Goal: Task Accomplishment & Management: Manage account settings

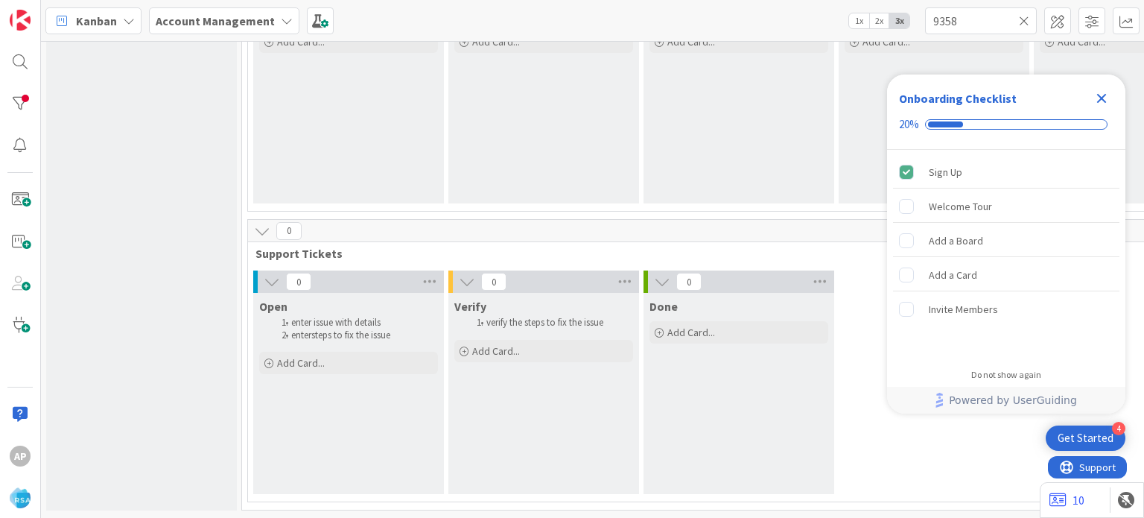
scroll to position [1122, 0]
click at [305, 356] on span "Add Card..." at bounding box center [301, 362] width 48 height 13
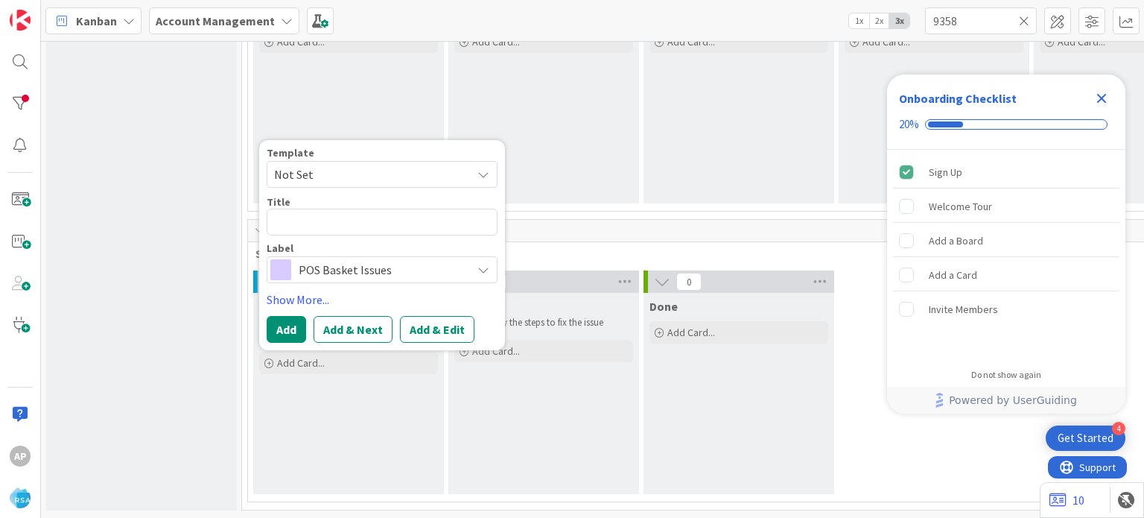
click at [389, 166] on span "Not Set" at bounding box center [367, 174] width 186 height 19
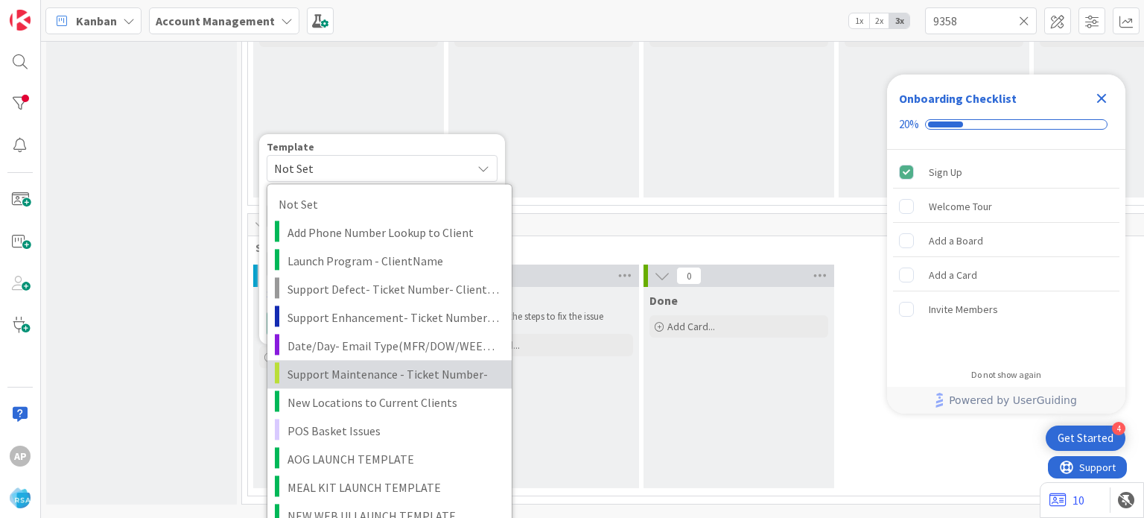
click at [395, 380] on span "Support Maintenance - Ticket Number-" at bounding box center [393, 373] width 213 height 19
type textarea "x"
type textarea "Support Maintenance - Ticket Number-"
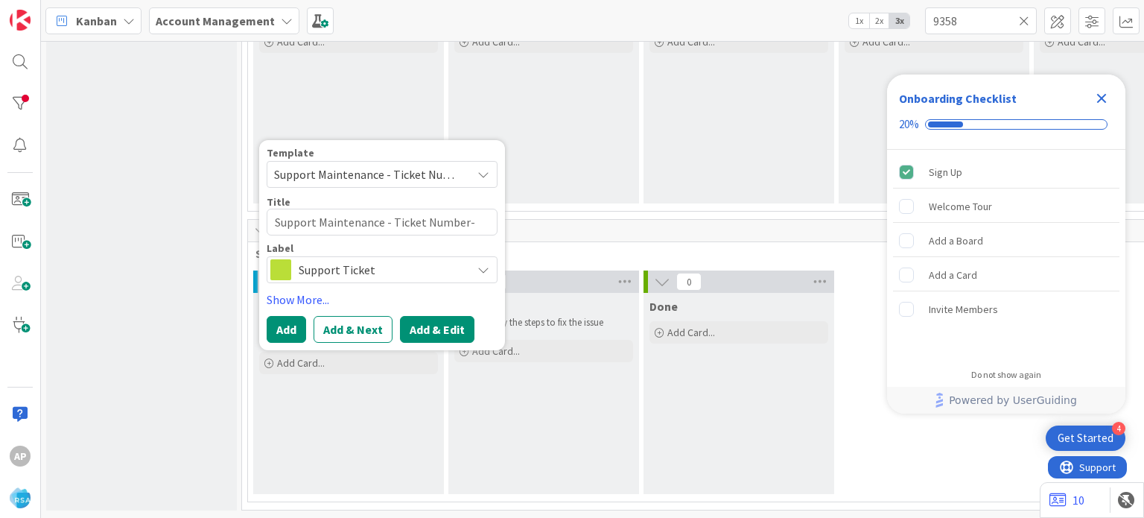
click at [426, 326] on button "Add & Edit" at bounding box center [437, 329] width 74 height 27
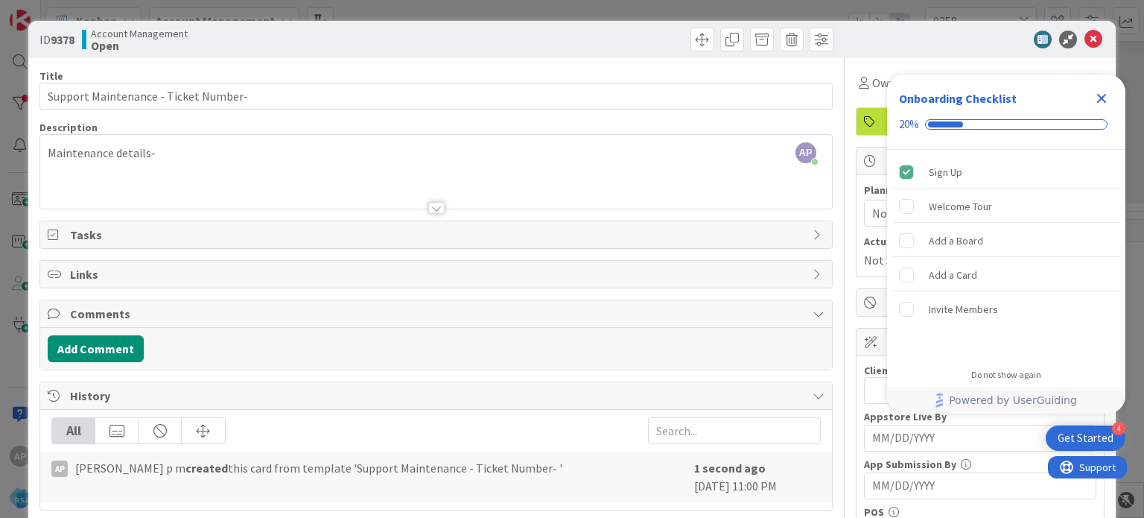
click at [195, 157] on div "AP [PERSON_NAME] p m just joined Maintenance details-" at bounding box center [435, 172] width 791 height 74
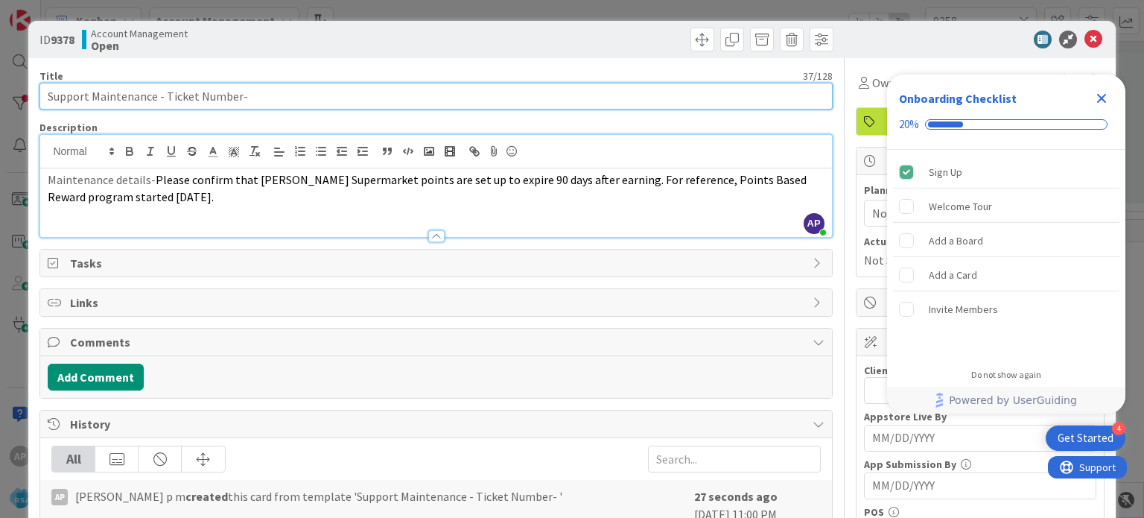
drag, startPoint x: 164, startPoint y: 95, endPoint x: 236, endPoint y: 96, distance: 72.3
click at [236, 96] on input "Support Maintenance - Ticket Number-" at bounding box center [435, 96] width 792 height 27
paste input "#316163"
click at [256, 96] on input "Support Maintenance - #316163-" at bounding box center [435, 96] width 792 height 27
type input "Support Maintenance - #316163-RSA"
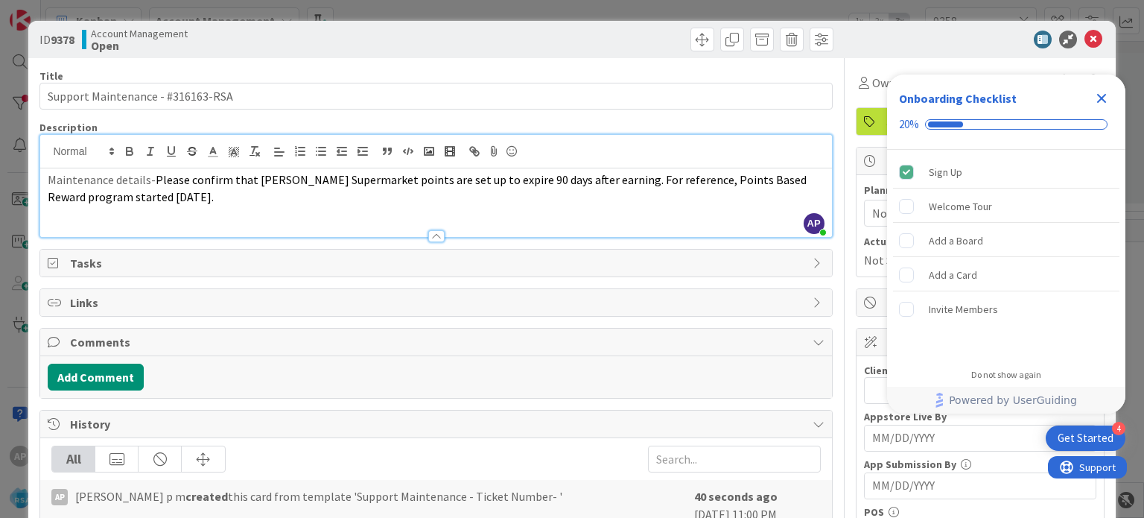
click at [1102, 98] on icon "Close Checklist" at bounding box center [1102, 99] width 10 height 10
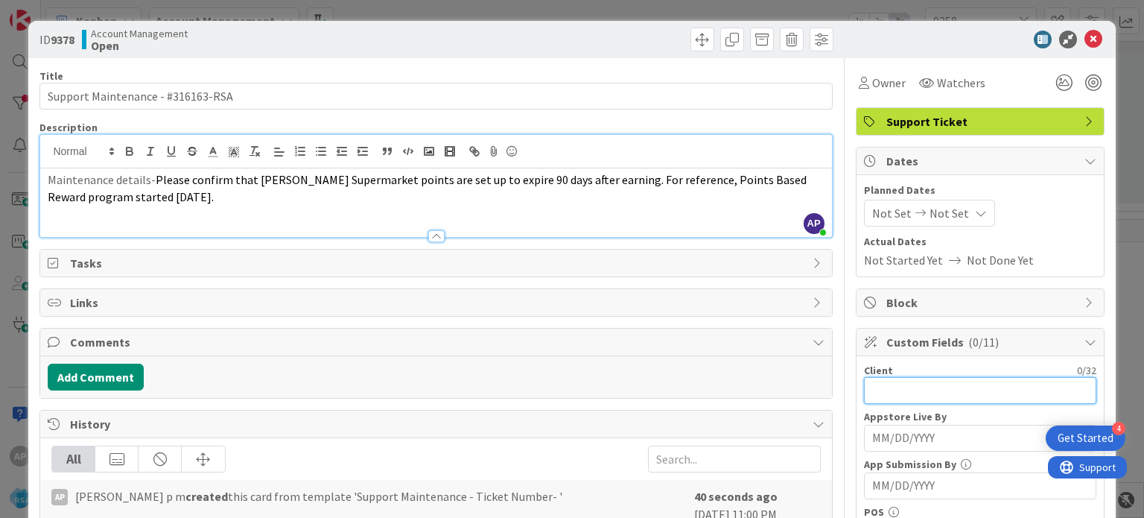
click at [968, 384] on input "text" at bounding box center [980, 390] width 232 height 27
paste input "[PERSON_NAME] Supermarket"
type input "[PERSON_NAME] Supermarket"
click at [880, 220] on span "Not Set" at bounding box center [891, 213] width 39 height 18
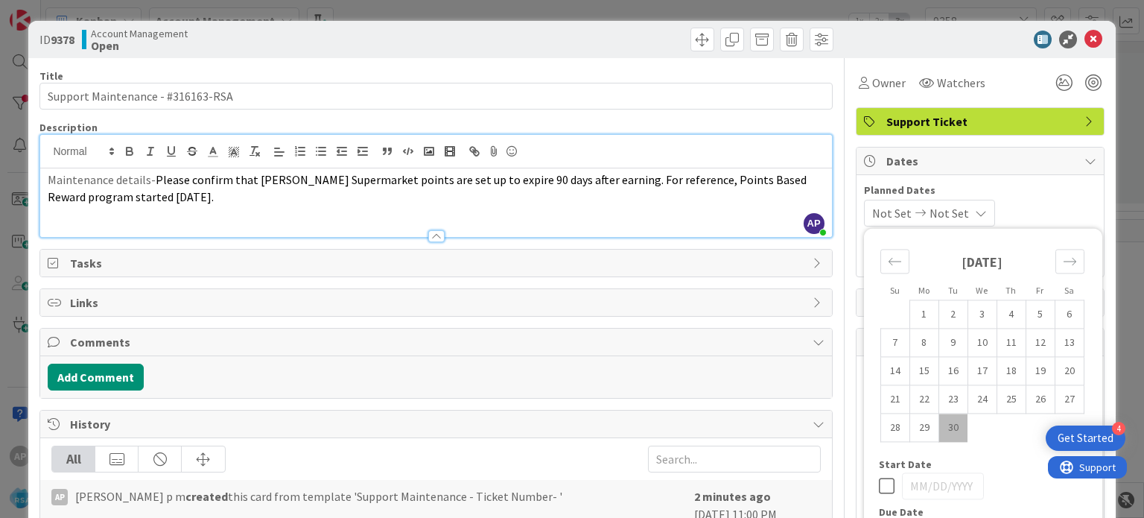
click at [938, 426] on td "30" at bounding box center [952, 427] width 29 height 28
click at [880, 209] on span "[DATE]" at bounding box center [890, 213] width 36 height 18
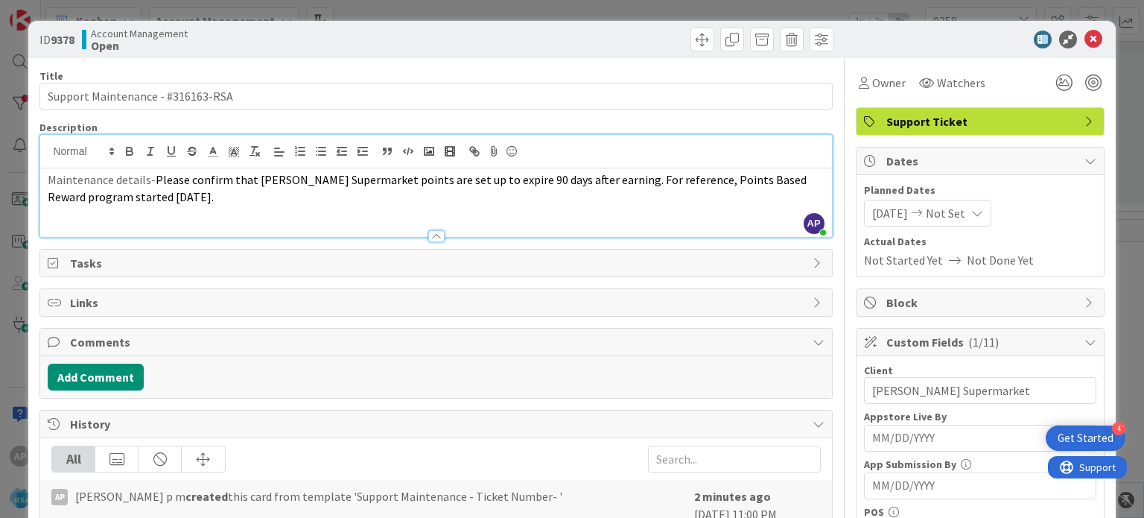
click at [882, 220] on span "[DATE]" at bounding box center [890, 213] width 36 height 18
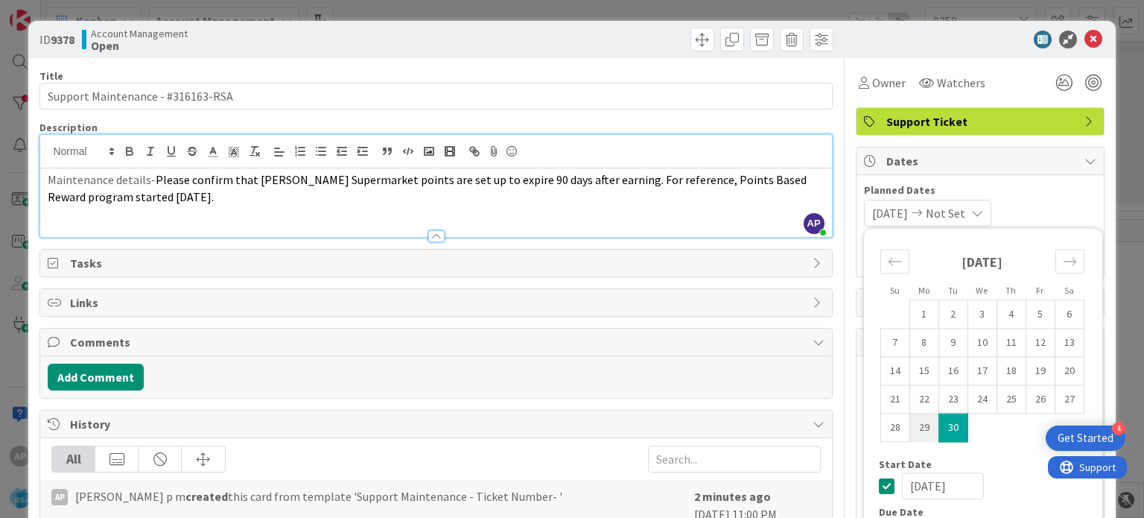
click at [913, 418] on td "29" at bounding box center [923, 427] width 29 height 28
type input "[DATE]"
click at [947, 208] on span "Not Set" at bounding box center [945, 213] width 39 height 18
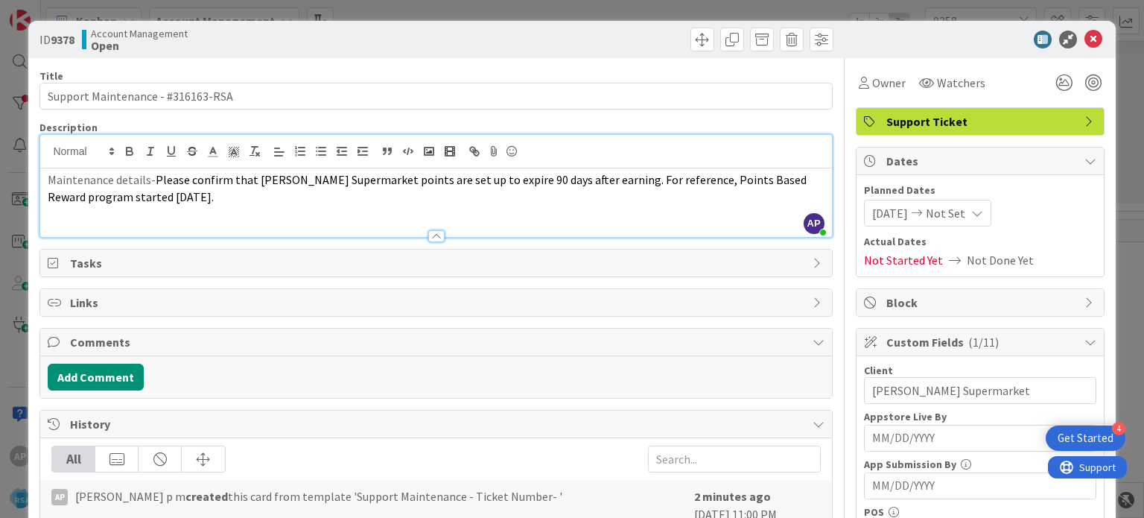
click at [977, 211] on icon at bounding box center [977, 213] width 12 height 12
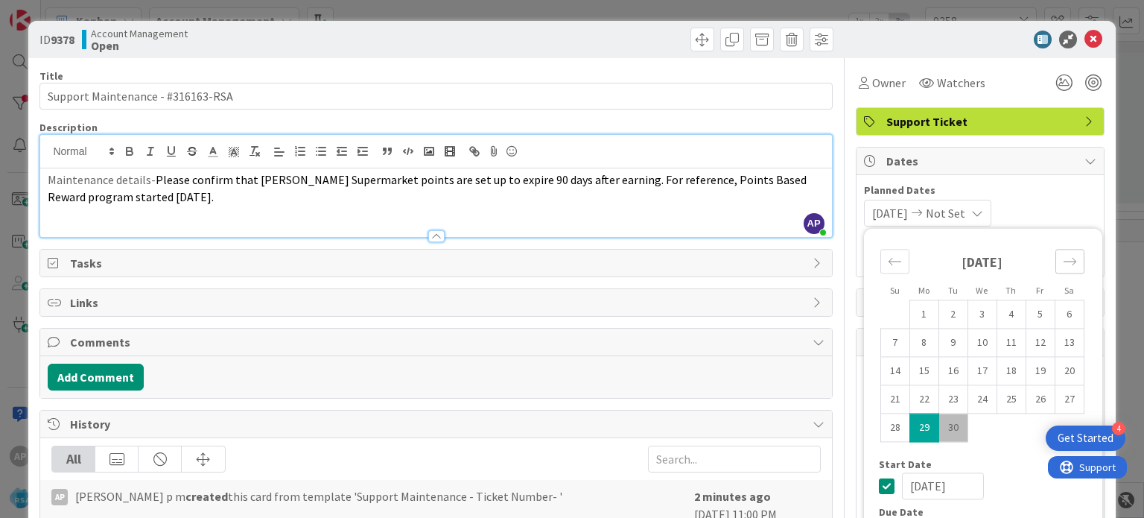
click at [1063, 264] on icon "Move forward to switch to the next month." at bounding box center [1070, 261] width 14 height 14
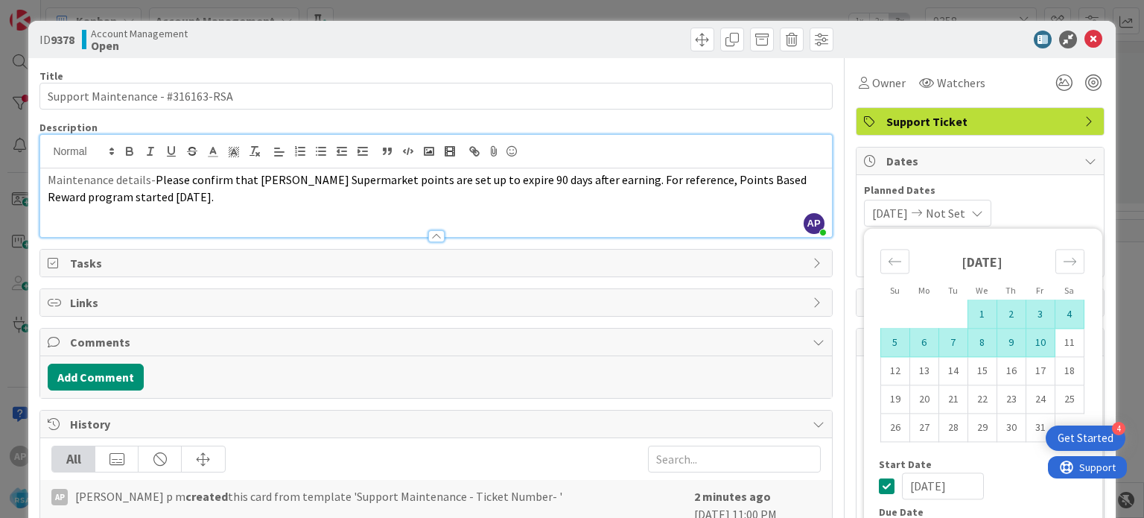
click at [1027, 340] on td "10" at bounding box center [1040, 342] width 29 height 28
type input "[DATE]"
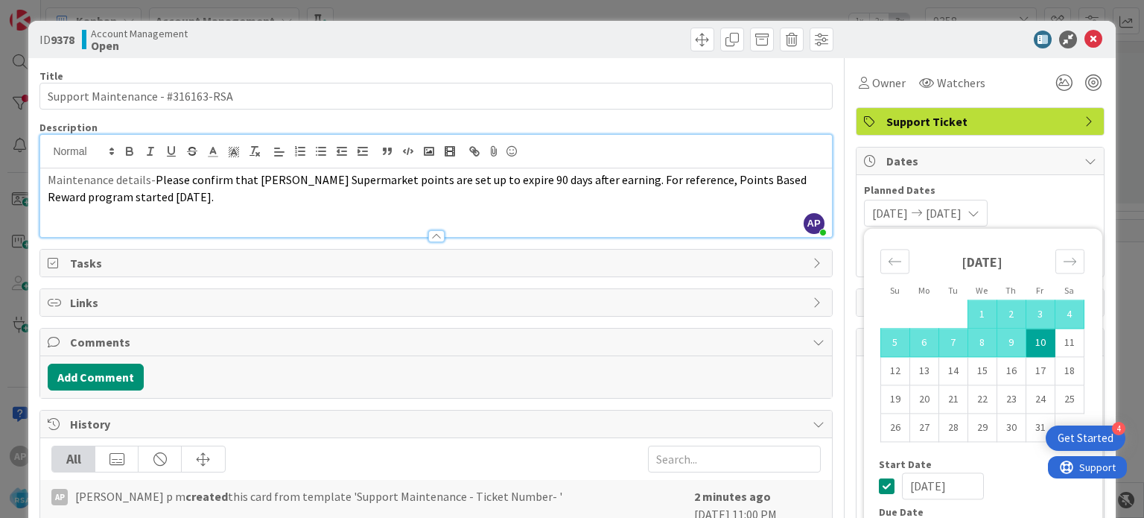
click at [729, 185] on span "Please confirm that [PERSON_NAME] Supermarket points are set up to expire 90 da…" at bounding box center [428, 188] width 761 height 32
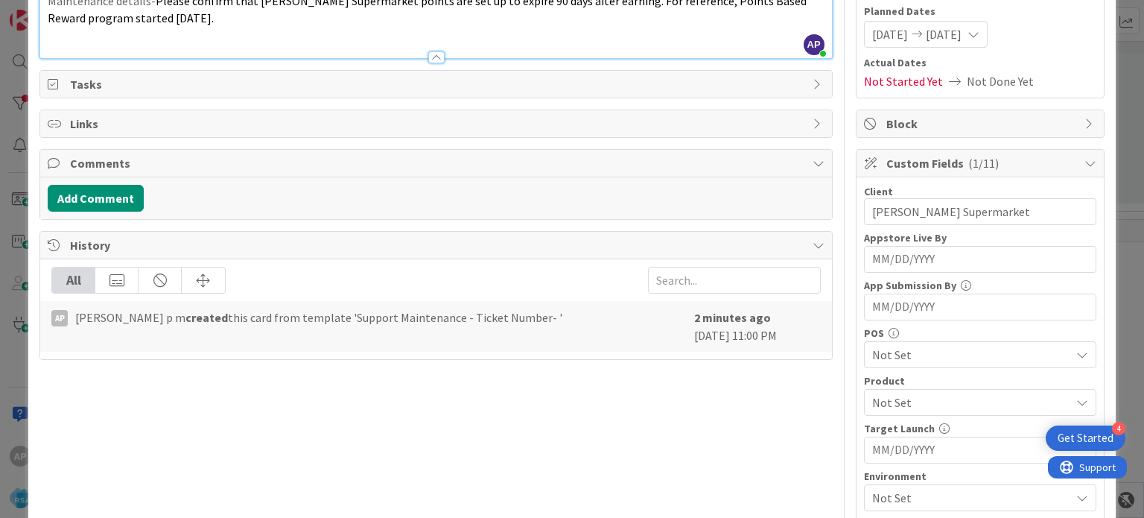
scroll to position [223, 0]
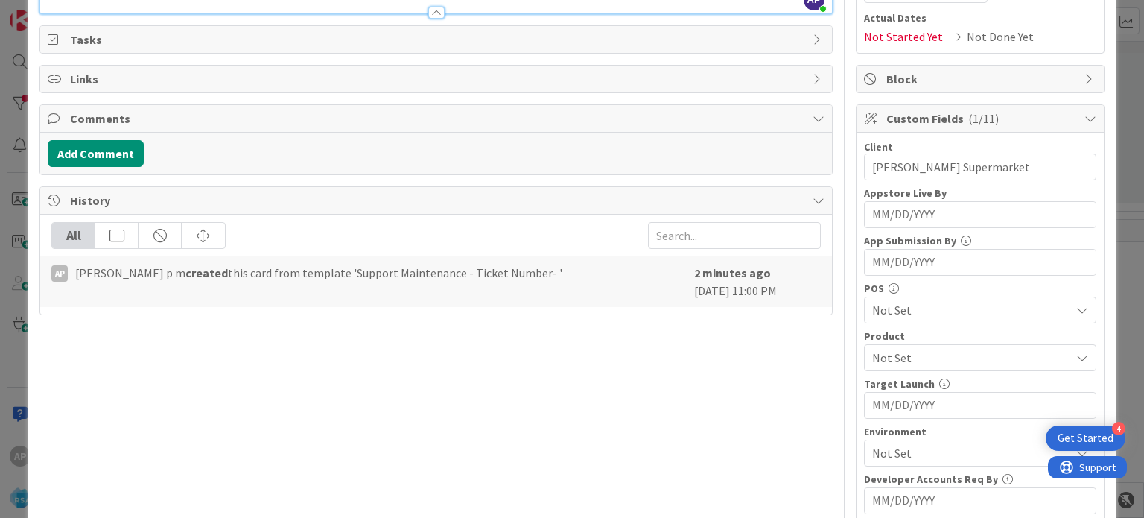
click at [897, 357] on span "Not Set" at bounding box center [971, 358] width 198 height 18
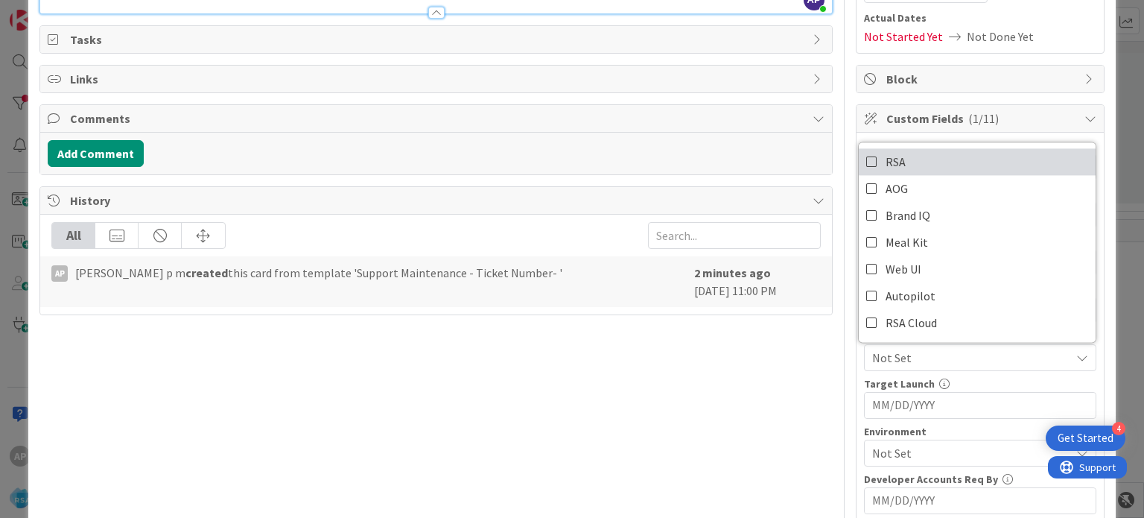
click at [897, 165] on link "RSA" at bounding box center [977, 161] width 237 height 27
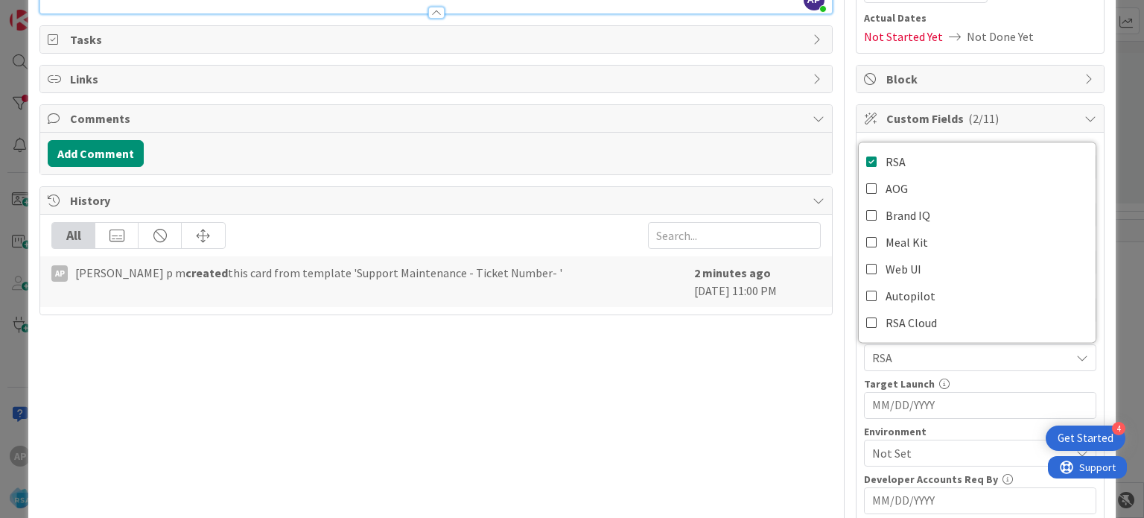
click at [819, 404] on div "Title 33 / 128 Support Maintenance - #316163-RSA Description AP [PERSON_NAME] p…" at bounding box center [435, 335] width 792 height 1000
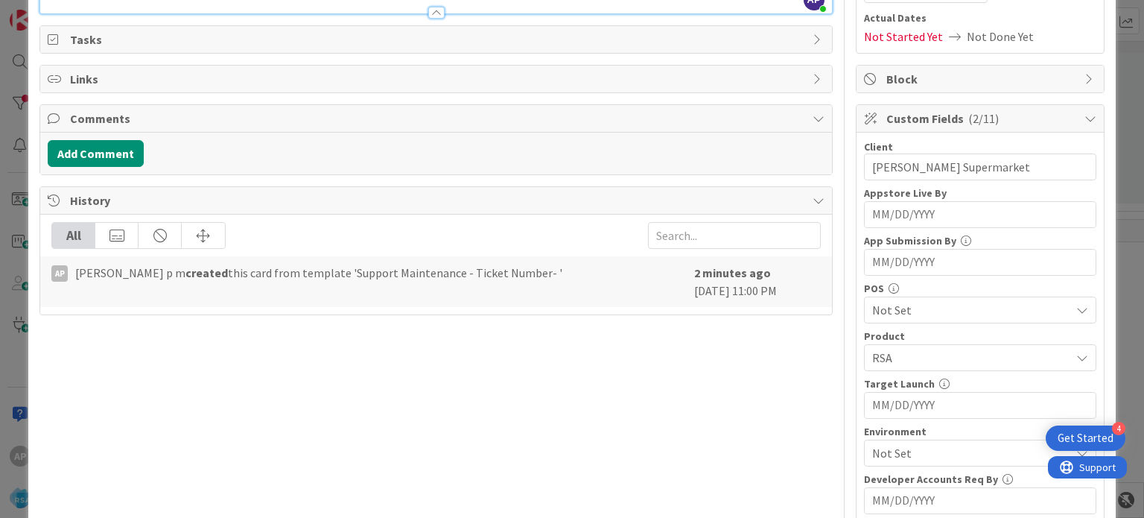
scroll to position [238, 0]
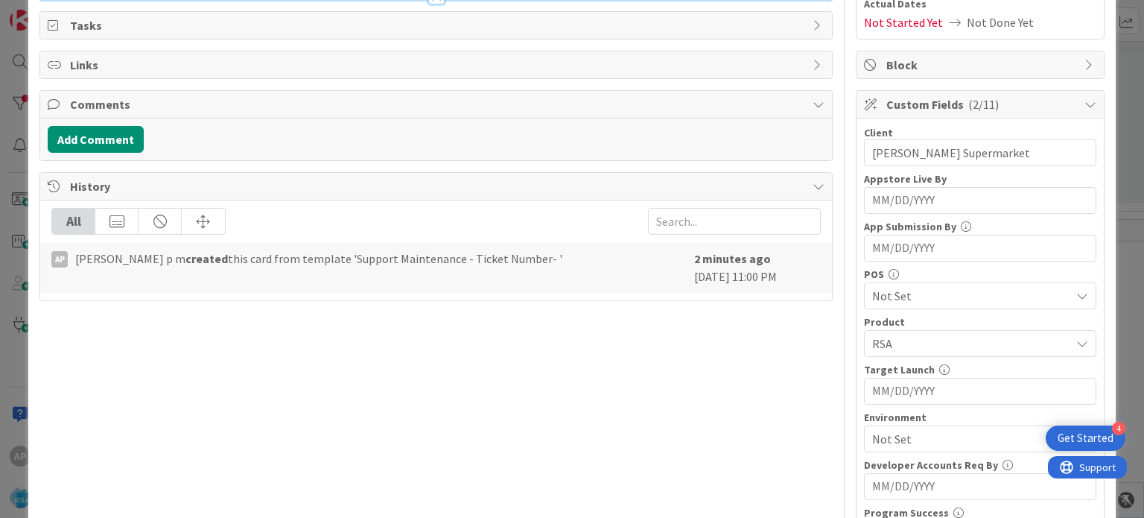
click at [877, 434] on span "Not Set" at bounding box center [971, 439] width 198 height 18
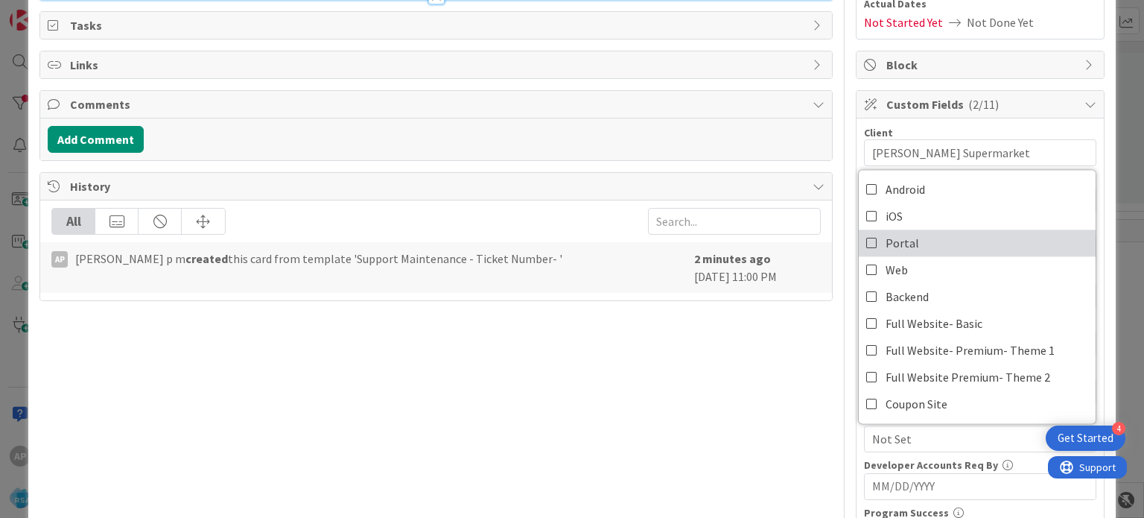
click at [886, 247] on span "Portal" at bounding box center [903, 243] width 34 height 22
click at [772, 390] on div "Title 33 / 128 Support Maintenance - #316163-RSA Description AP [PERSON_NAME] p…" at bounding box center [435, 321] width 792 height 1000
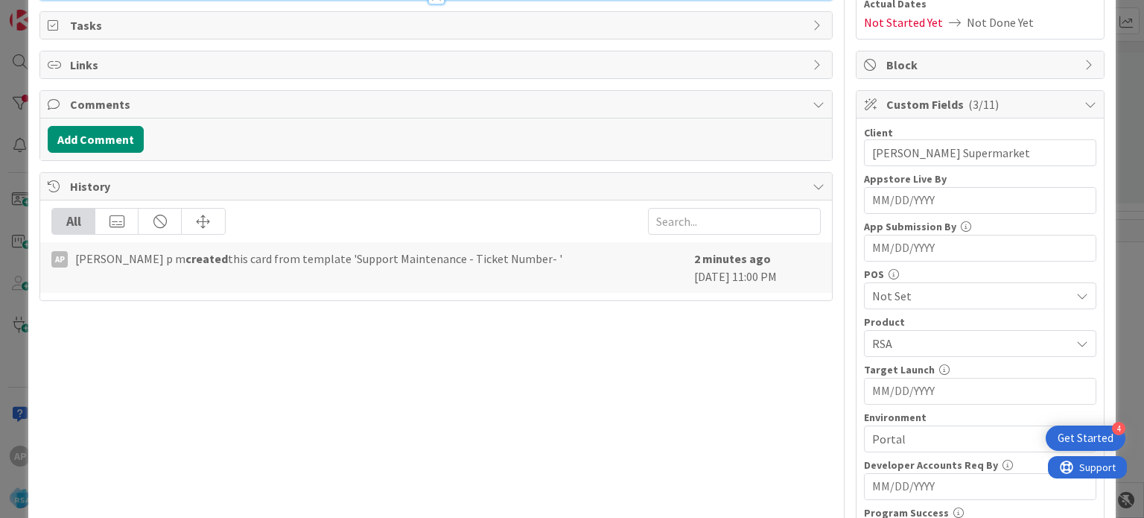
scroll to position [0, 0]
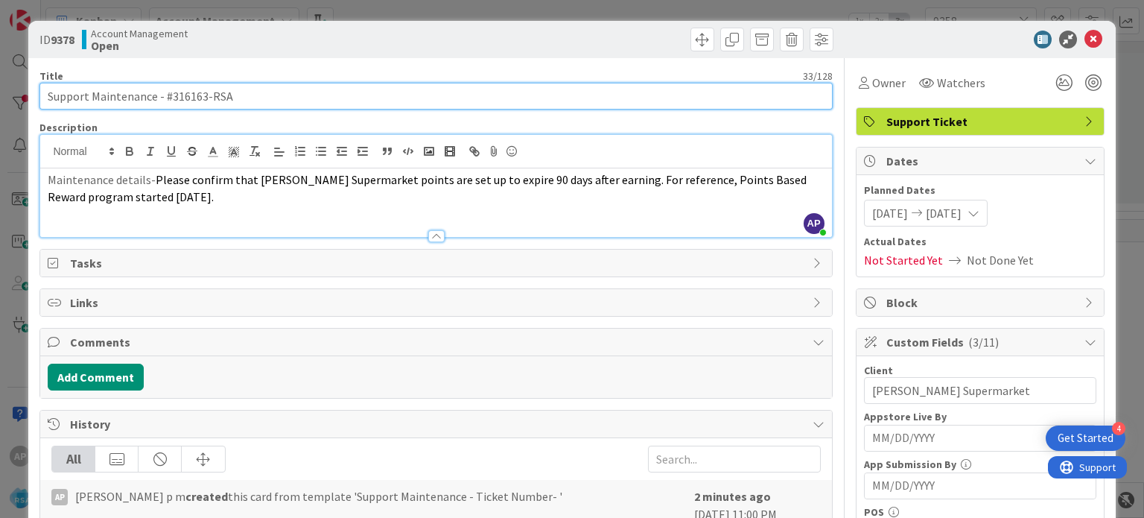
click at [365, 95] on input "Support Maintenance - #316163-RSA" at bounding box center [435, 96] width 792 height 27
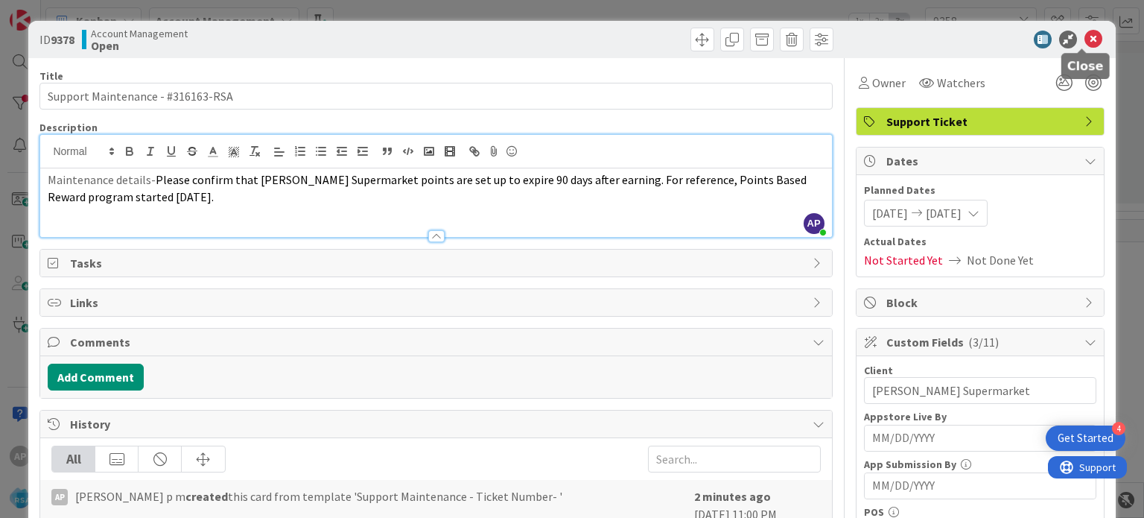
click at [1084, 45] on icon at bounding box center [1093, 40] width 18 height 18
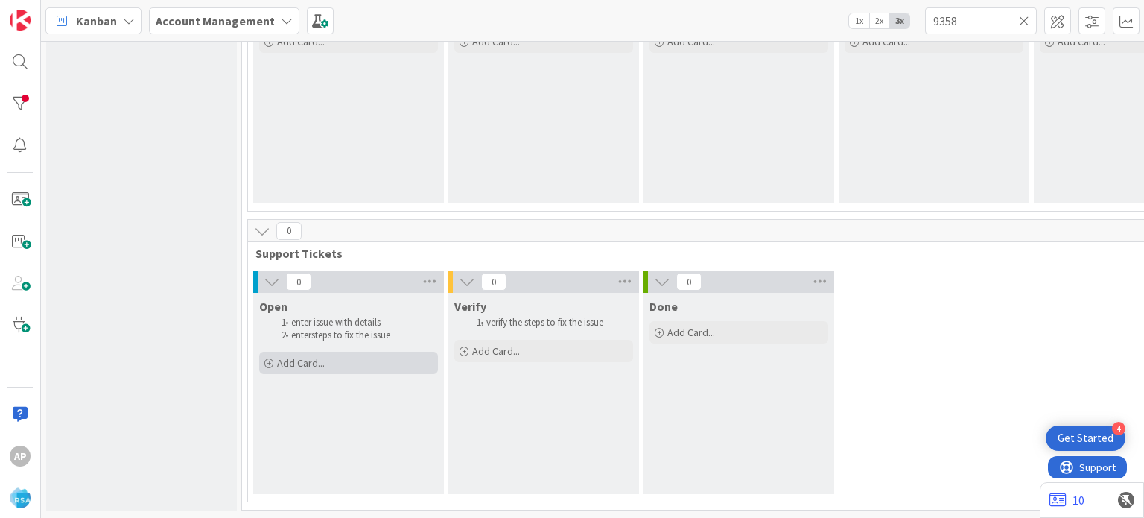
click at [328, 353] on div "Add Card..." at bounding box center [348, 363] width 179 height 22
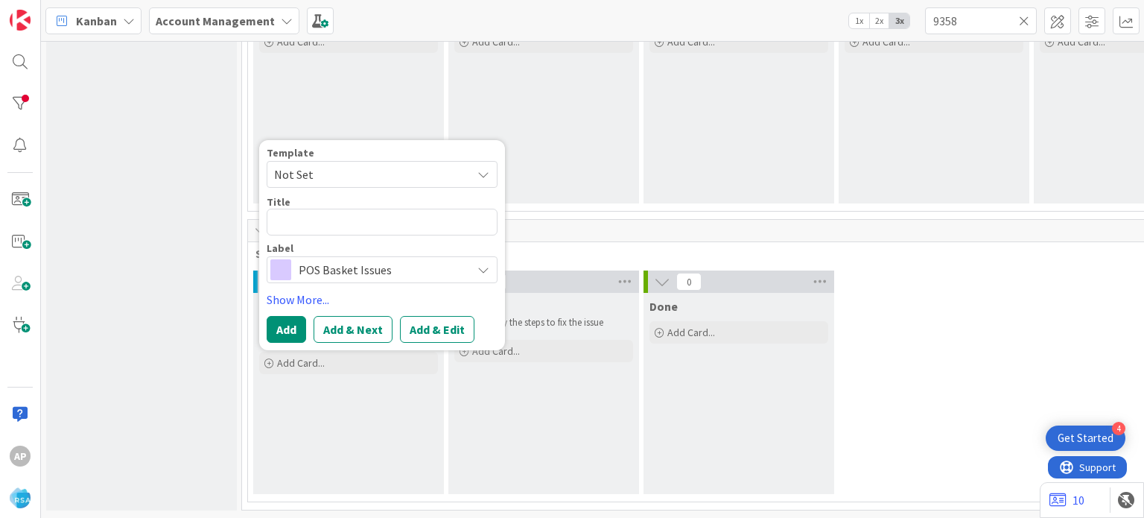
click at [384, 165] on span "Not Set" at bounding box center [367, 174] width 186 height 19
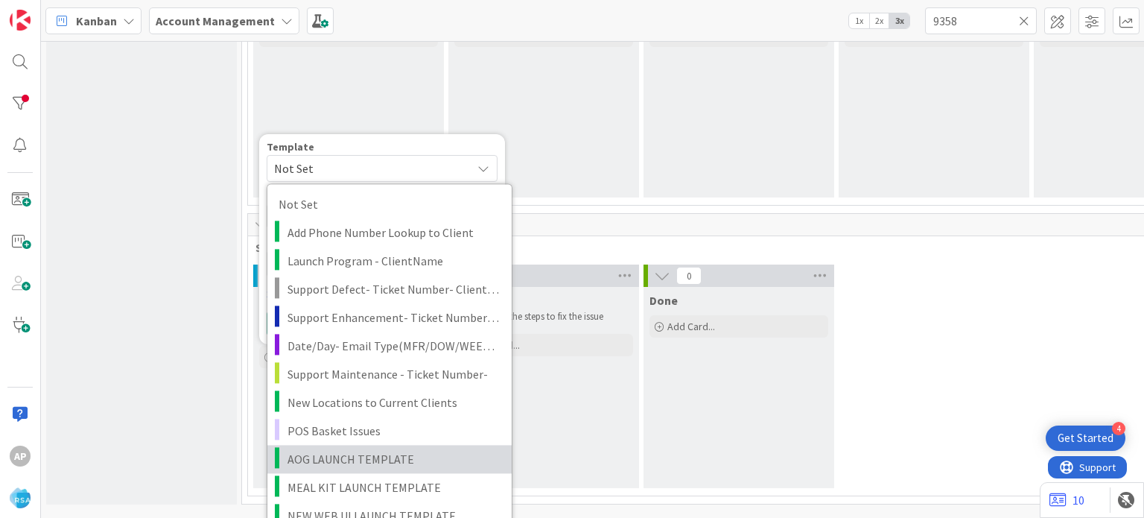
scroll to position [1182, 0]
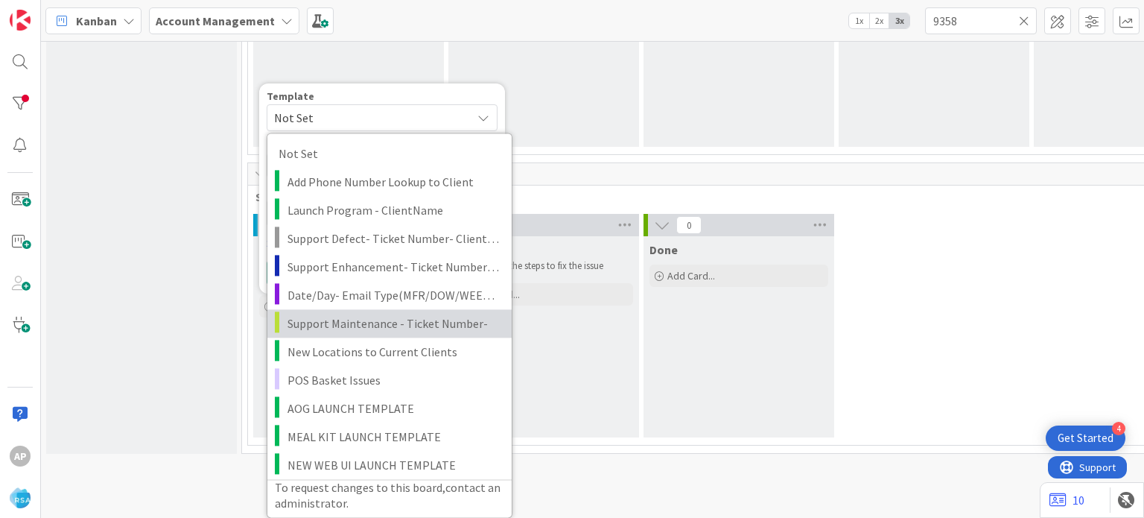
click at [412, 317] on span "Support Maintenance - Ticket Number-" at bounding box center [393, 323] width 213 height 19
type textarea "x"
type textarea "Support Maintenance - Ticket Number-"
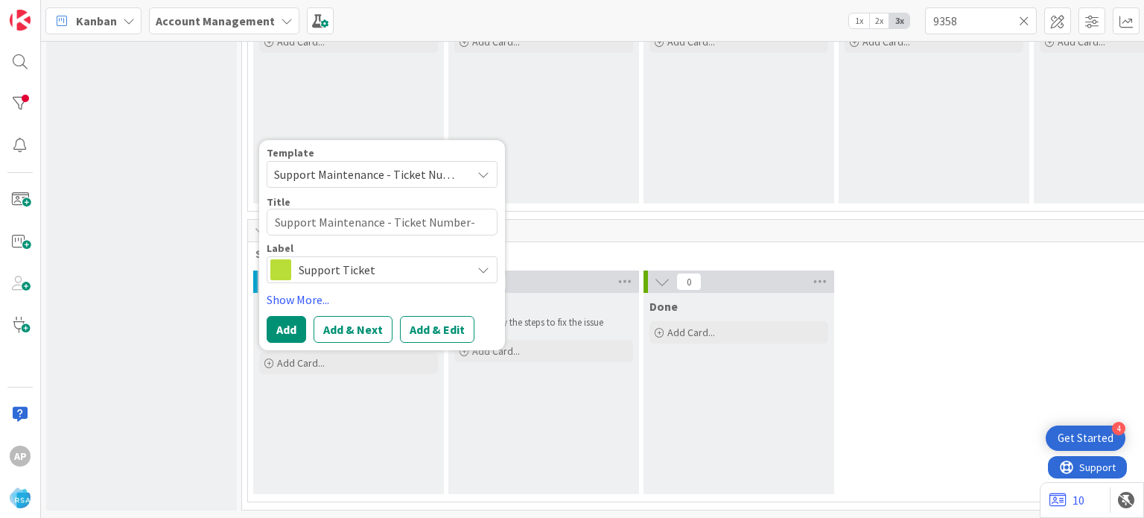
scroll to position [1125, 0]
click at [419, 316] on button "Add & Edit" at bounding box center [437, 329] width 74 height 27
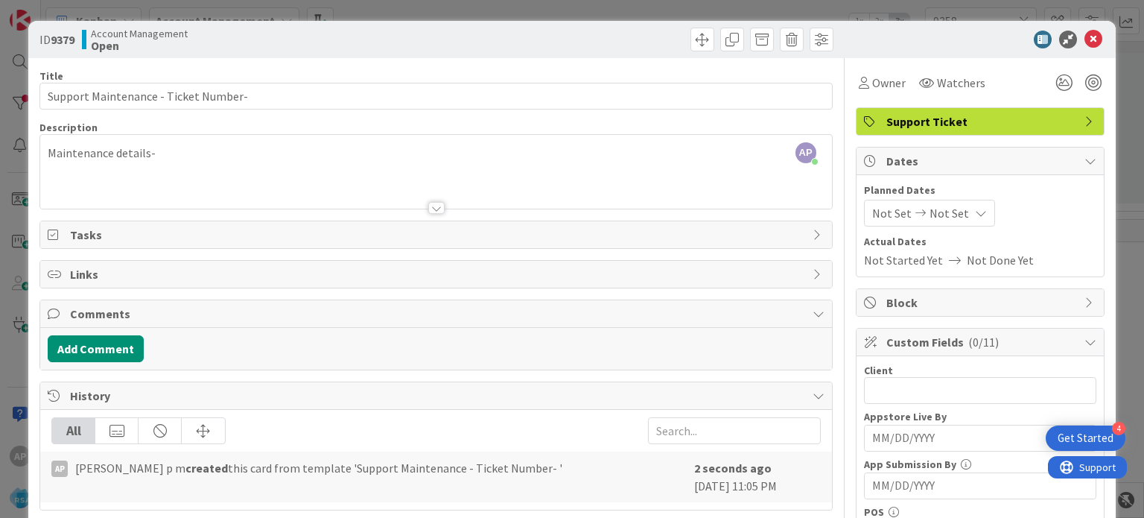
click at [203, 148] on div "AP [PERSON_NAME] p m just joined Maintenance details-" at bounding box center [435, 172] width 791 height 74
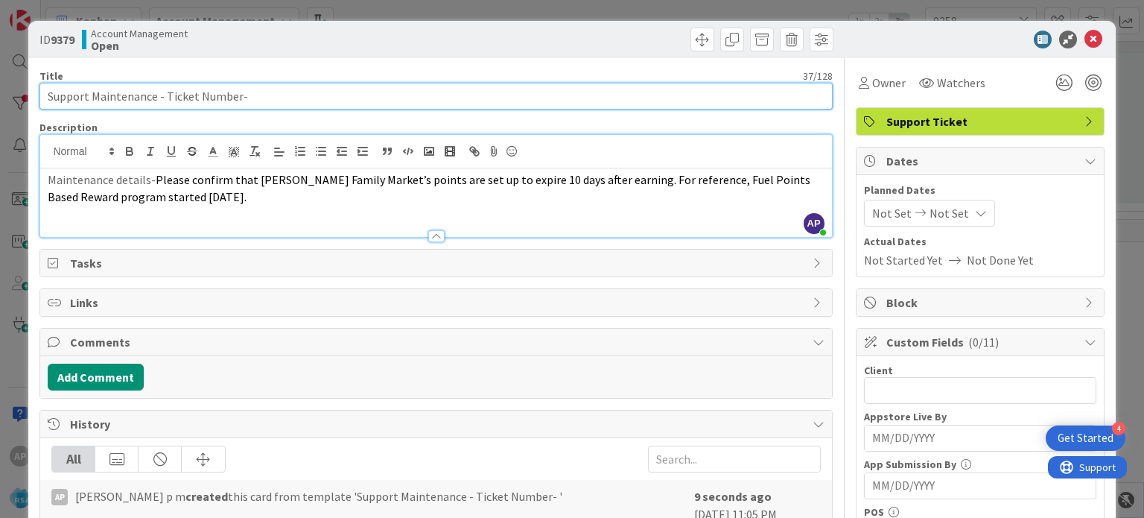
drag, startPoint x: 162, startPoint y: 92, endPoint x: 238, endPoint y: 101, distance: 75.7
click at [238, 101] on input "Support Maintenance - Ticket Number-" at bounding box center [435, 96] width 792 height 27
paste input "#316165"
click at [253, 98] on input "Support Maintenance - #316165-" at bounding box center [435, 96] width 792 height 27
type input "Support Maintenance - #316165- RSA"
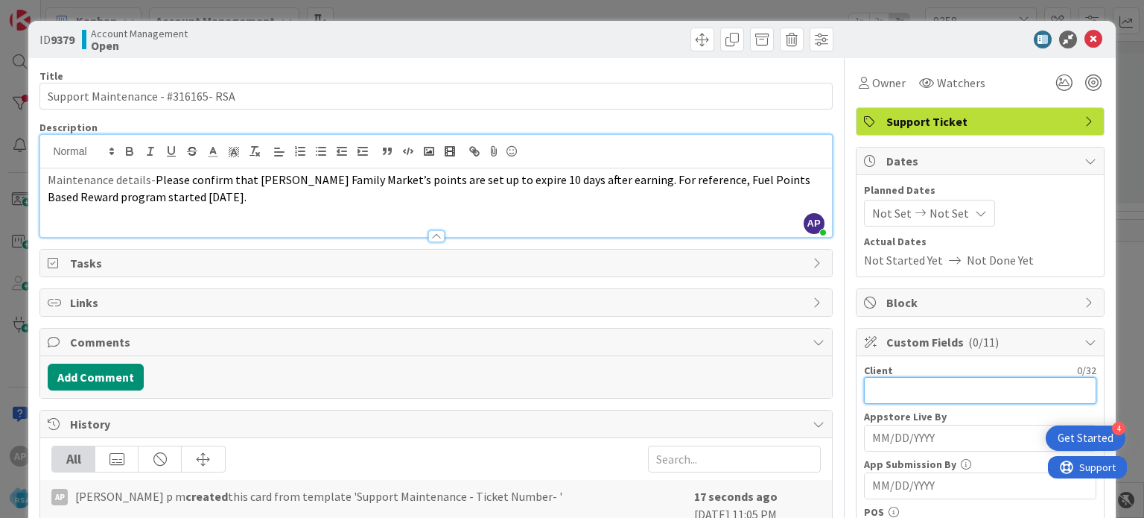
click at [900, 391] on input "text" at bounding box center [980, 390] width 232 height 27
paste input "[PERSON_NAME] Family Market’s"
type input "[PERSON_NAME] Family Market’s"
click at [874, 217] on span "Not Set" at bounding box center [891, 213] width 39 height 18
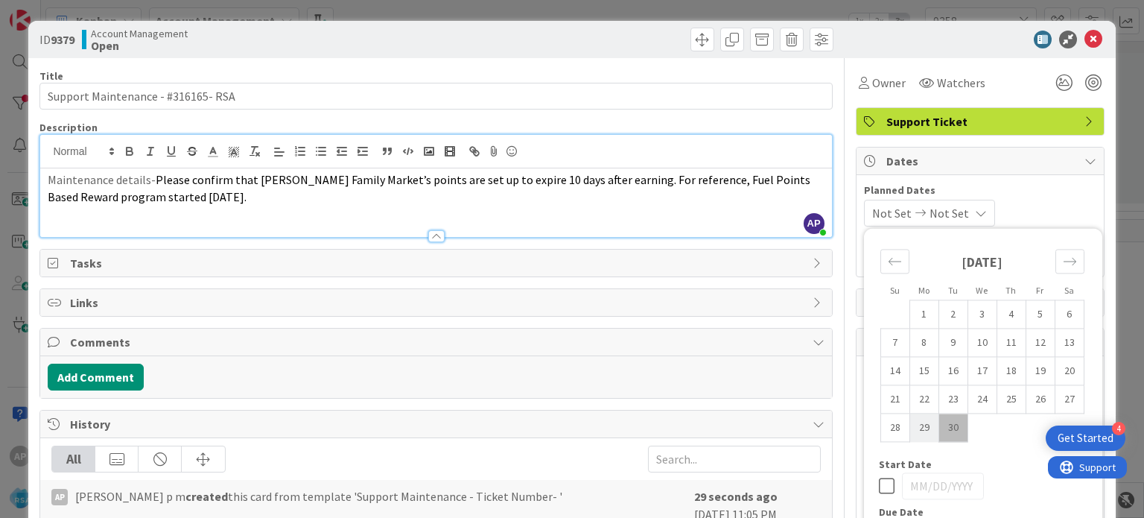
click at [912, 421] on td "29" at bounding box center [923, 427] width 29 height 28
type input "[DATE]"
click at [965, 209] on span "Not Set" at bounding box center [945, 213] width 39 height 18
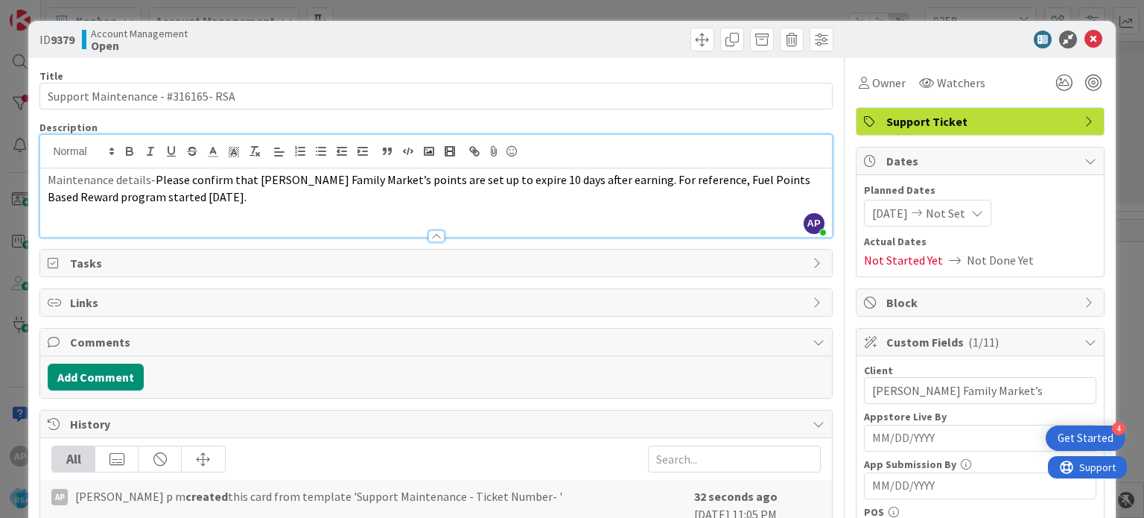
click at [965, 214] on span "Not Set" at bounding box center [945, 213] width 39 height 18
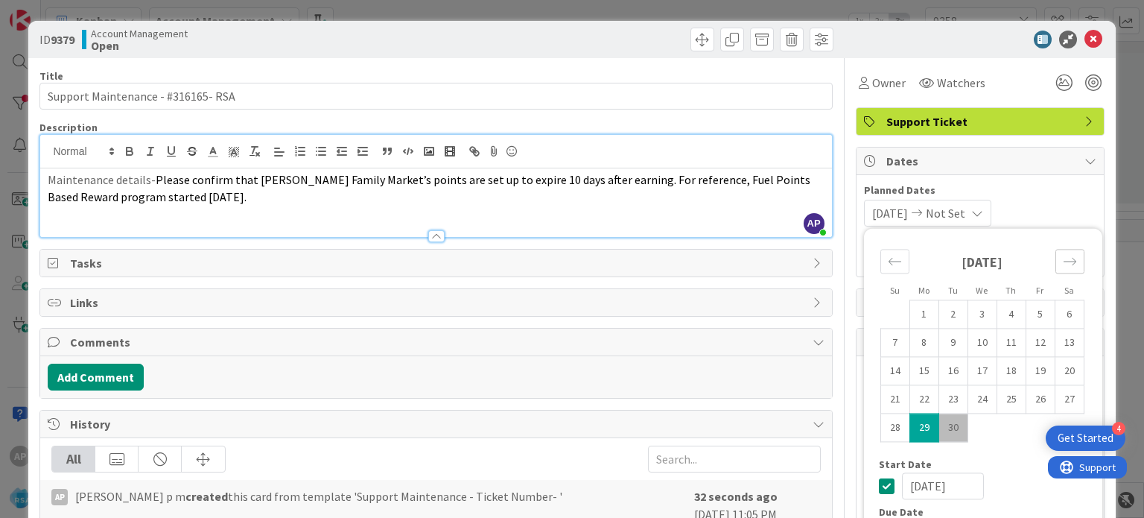
click at [1063, 256] on icon "Move forward to switch to the next month." at bounding box center [1070, 261] width 14 height 14
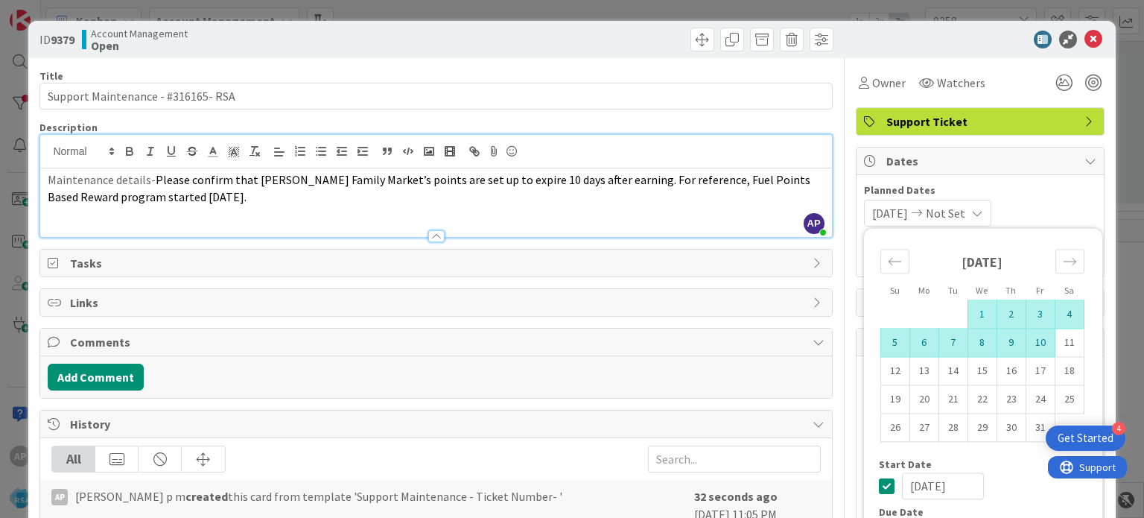
click at [1031, 339] on td "10" at bounding box center [1040, 342] width 29 height 28
type input "[DATE]"
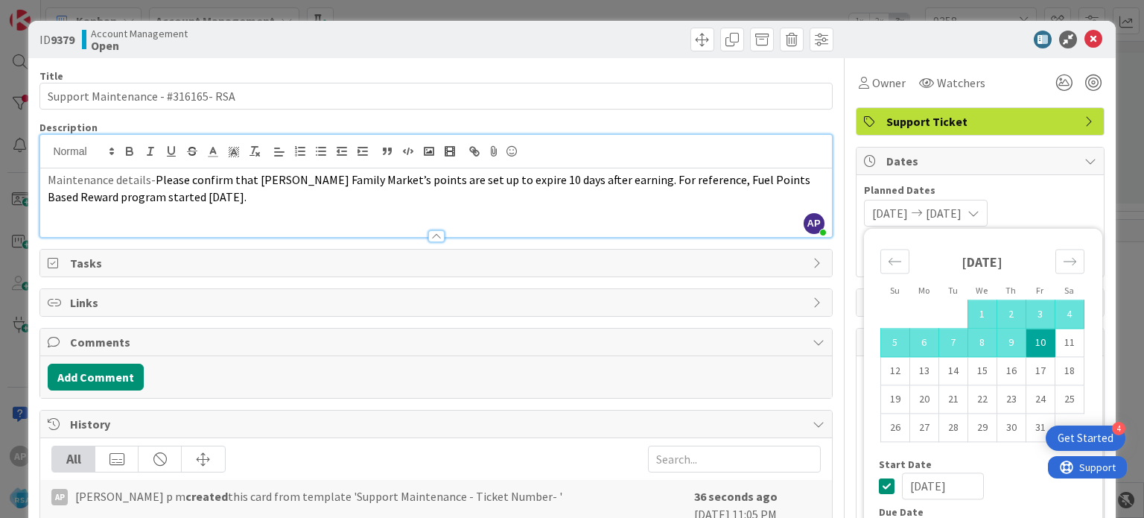
click at [676, 186] on span "Please confirm that [PERSON_NAME] Family Market’s points are set up to expire 1…" at bounding box center [430, 188] width 765 height 32
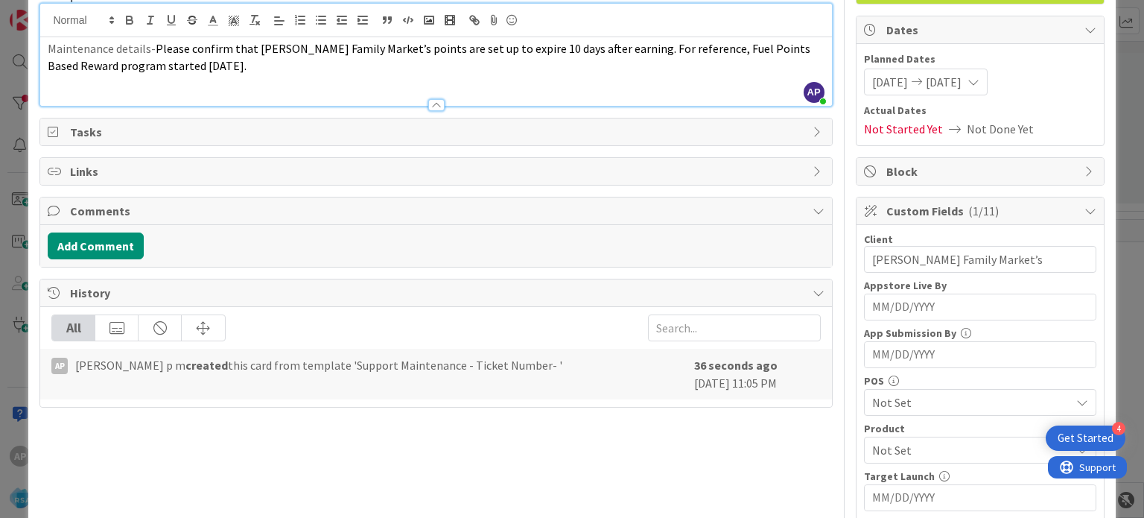
scroll to position [250, 0]
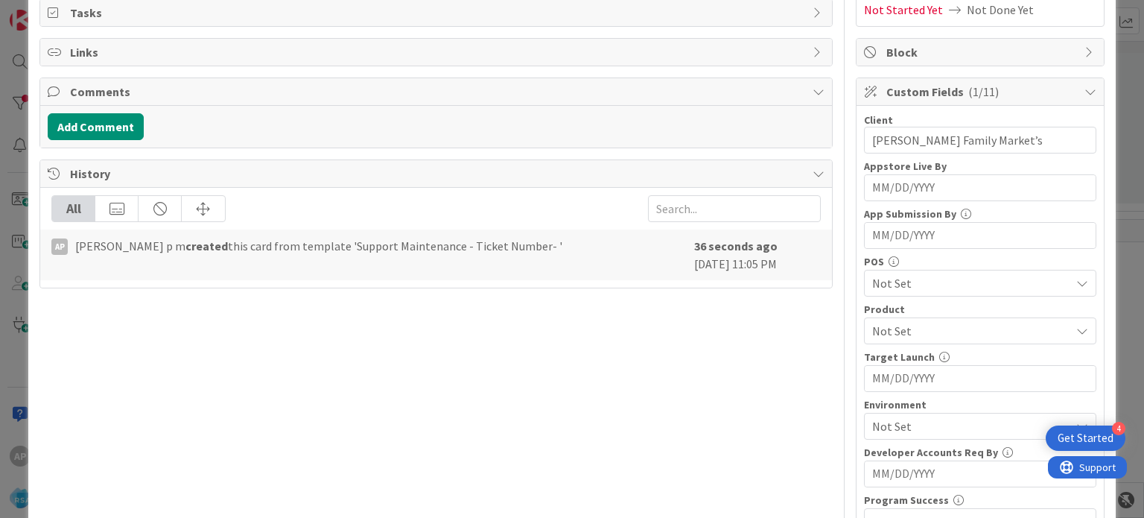
click at [882, 317] on div "Not Set" at bounding box center [980, 330] width 232 height 27
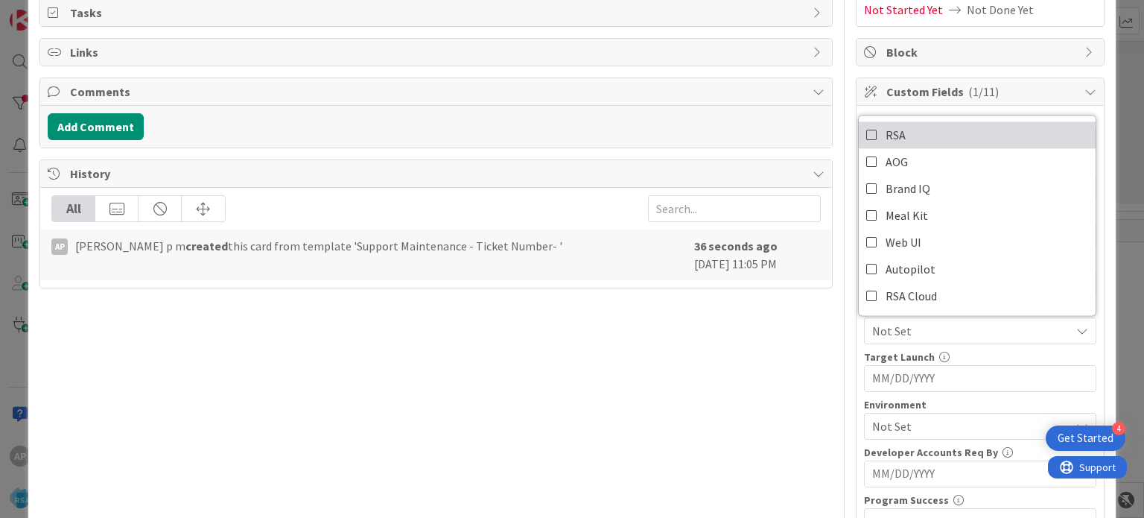
click at [896, 142] on link "RSA" at bounding box center [977, 134] width 237 height 27
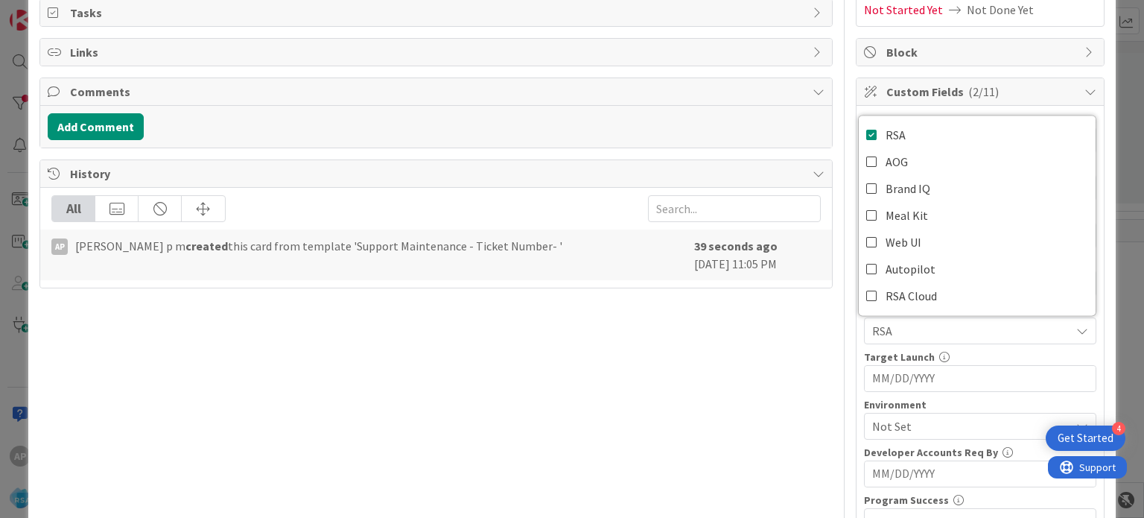
click at [801, 395] on div "Title 34 / 128 Support Maintenance - #316165- RSA Description AP [PERSON_NAME] …" at bounding box center [435, 308] width 792 height 1000
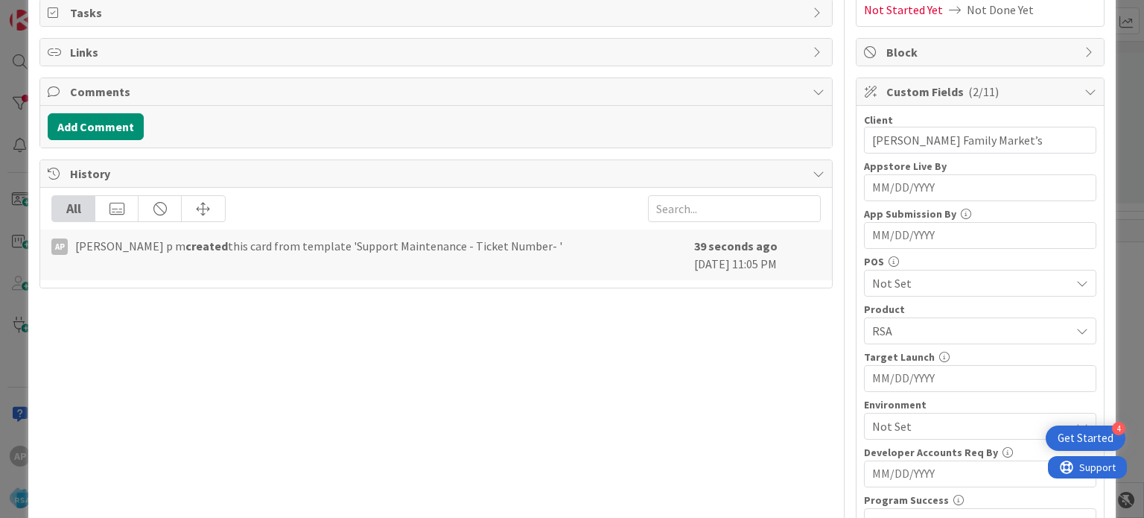
click at [874, 424] on span "Not Set" at bounding box center [971, 426] width 198 height 18
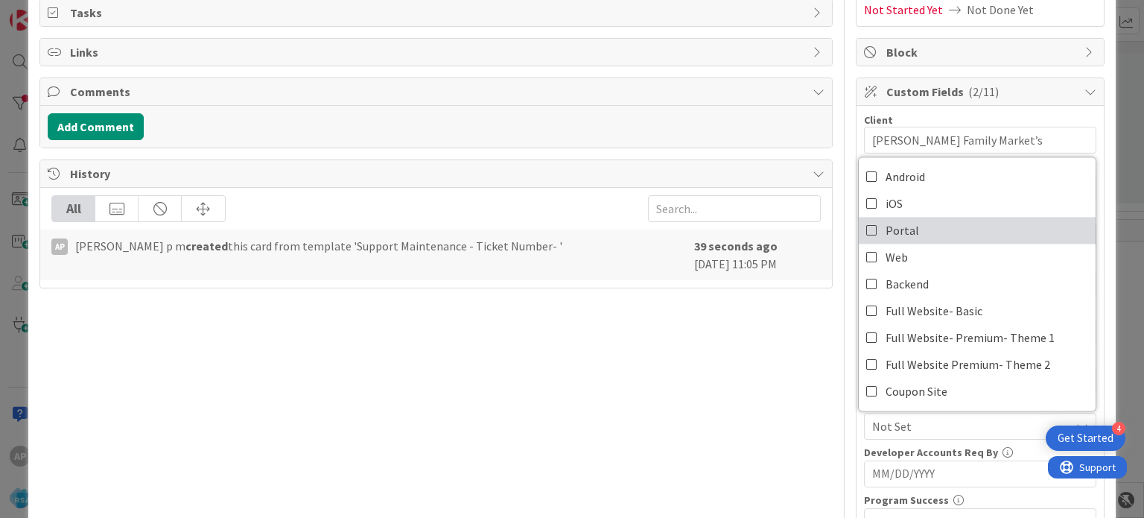
click at [886, 224] on span "Portal" at bounding box center [903, 230] width 34 height 22
click at [783, 387] on div "Title 34 / 128 Support Maintenance - #316165- RSA Description AP [PERSON_NAME] …" at bounding box center [435, 308] width 792 height 1000
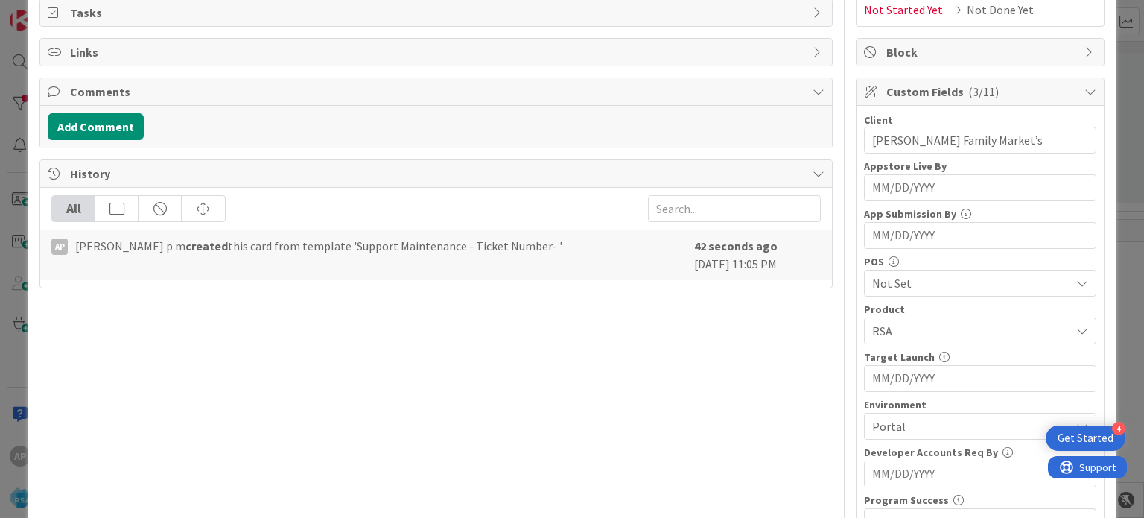
scroll to position [0, 0]
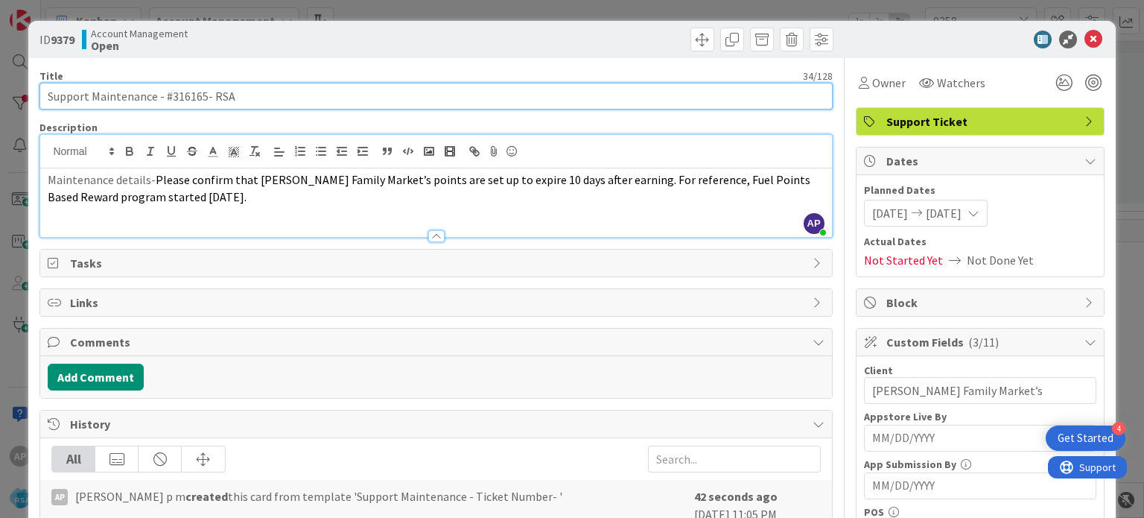
click at [262, 92] on input "Support Maintenance - #316165- RSA" at bounding box center [435, 96] width 792 height 27
paste input "[PERSON_NAME] Family Market’s"
type input "Support Maintenance - #316165- RSA-[PERSON_NAME] Family Market’s"
